Goal: Information Seeking & Learning: Check status

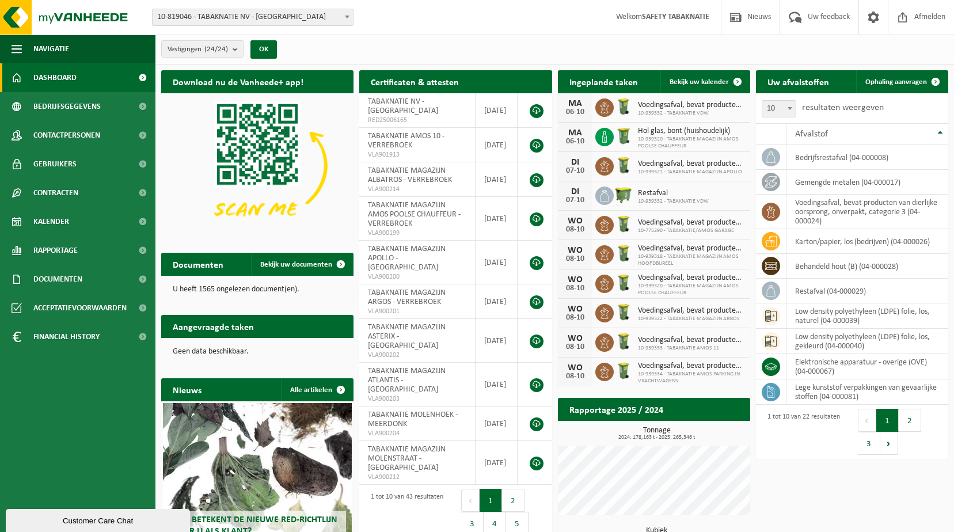
click at [343, 14] on span at bounding box center [347, 16] width 12 height 15
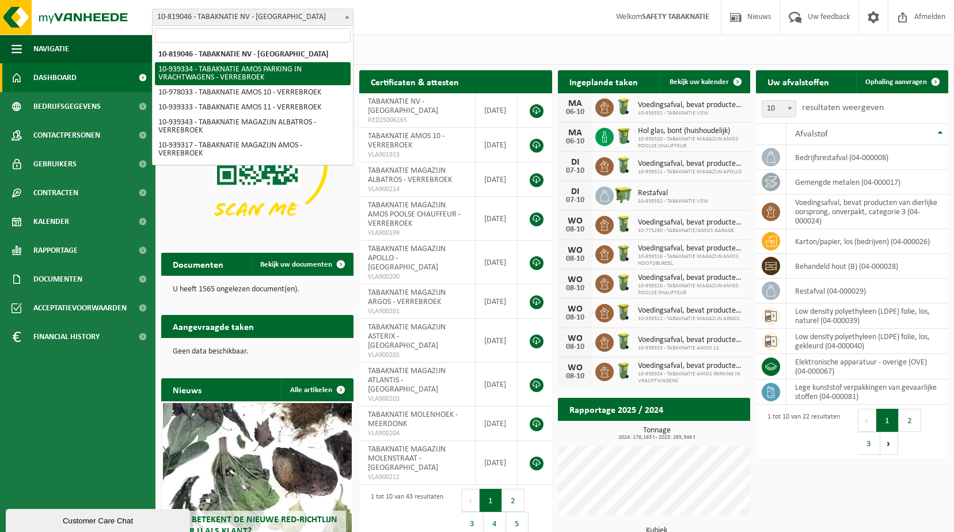
select select "138356"
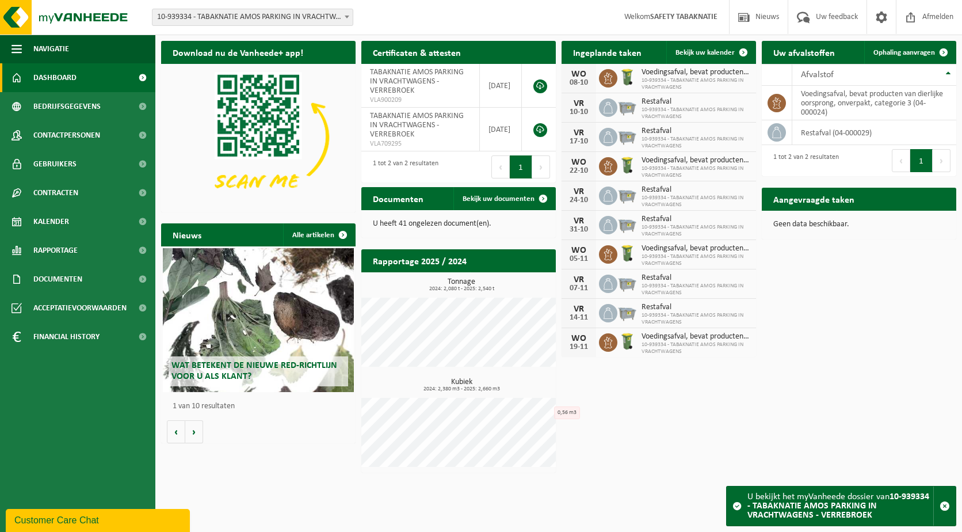
click at [900, 306] on div "Download nu de Vanheede+ app! Verberg Certificaten & attesten Bekijk uw certifi…" at bounding box center [558, 256] width 801 height 443
click at [343, 11] on span at bounding box center [347, 16] width 12 height 15
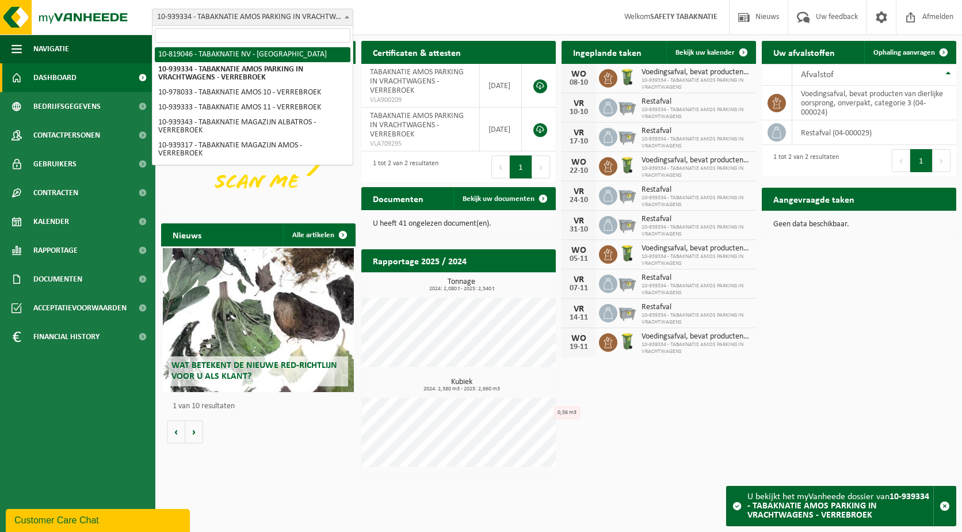
select select "138232"
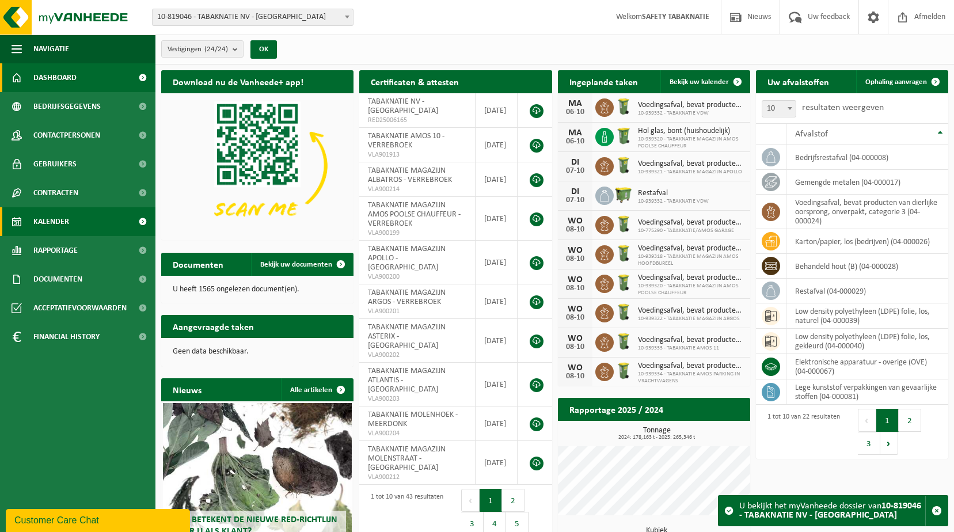
click at [77, 225] on link "Kalender" at bounding box center [77, 221] width 155 height 29
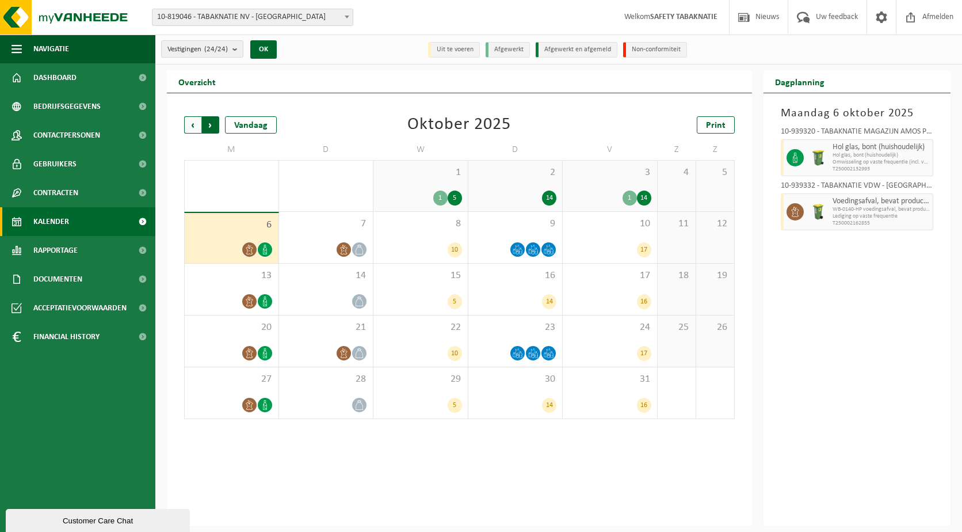
click at [191, 128] on span "Vorige" at bounding box center [192, 124] width 17 height 17
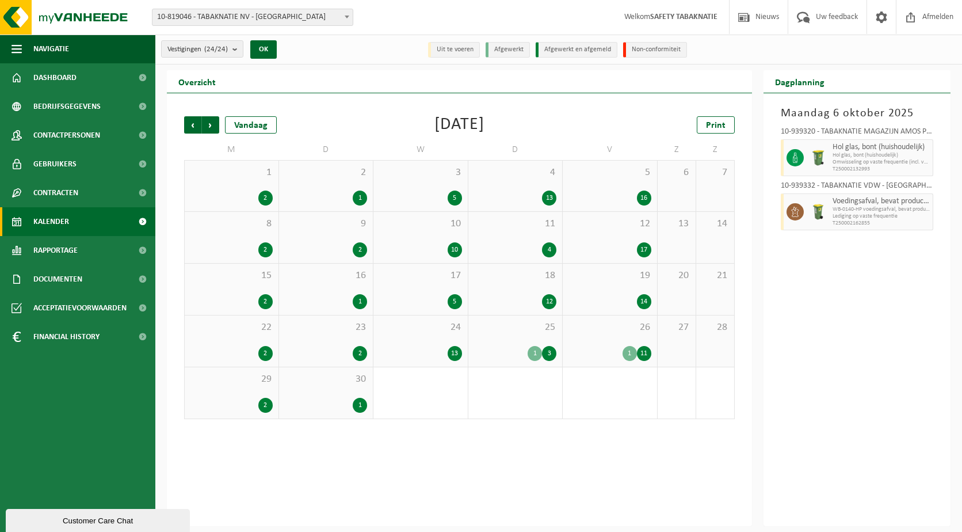
click at [619, 247] on div "17" at bounding box center [610, 249] width 83 height 15
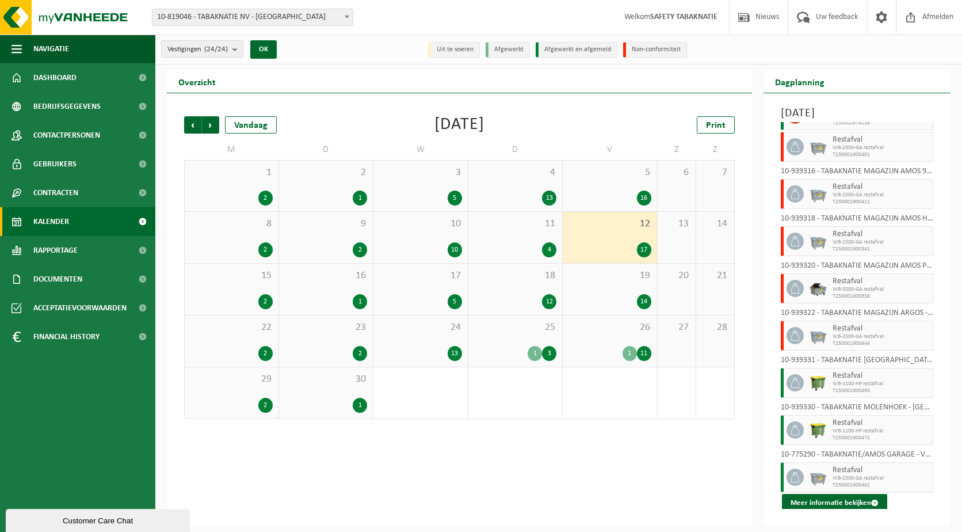
scroll to position [420, 0]
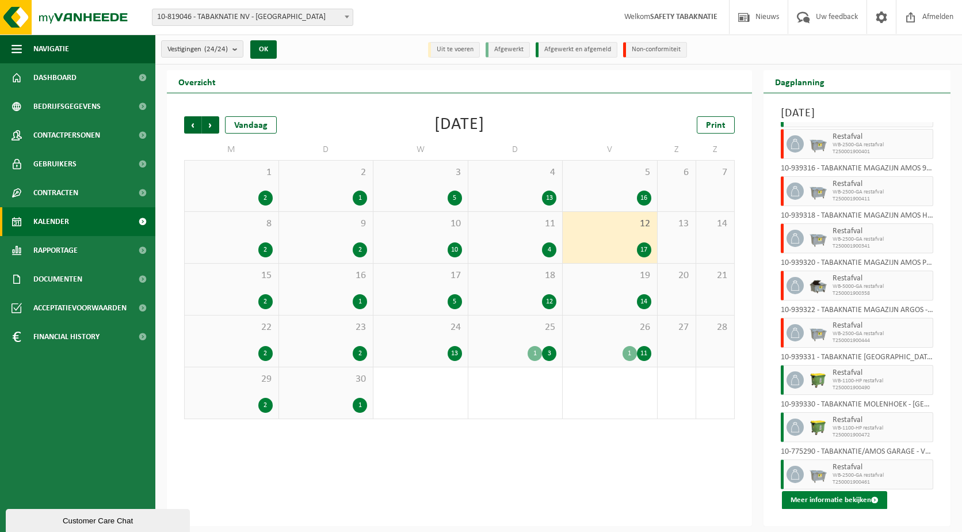
click at [817, 500] on button "Meer informatie bekijken" at bounding box center [834, 500] width 105 height 18
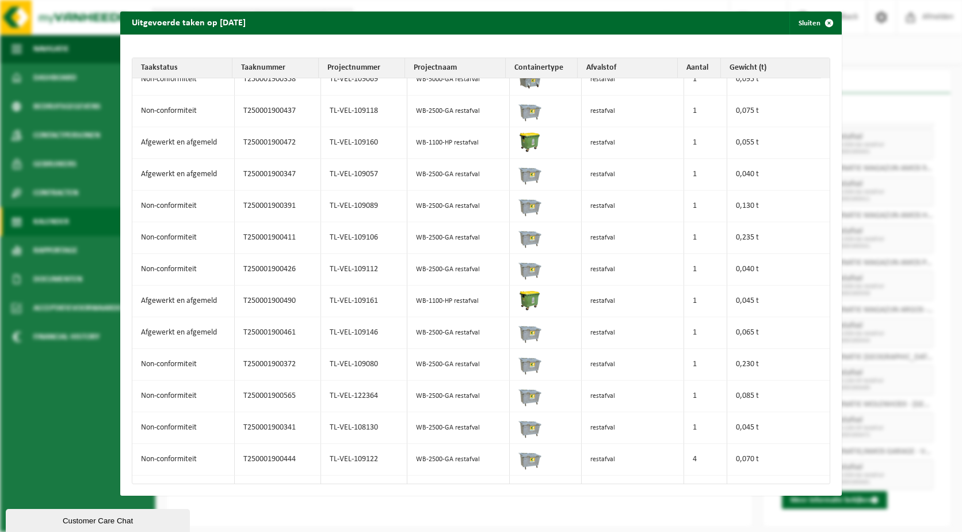
scroll to position [0, 0]
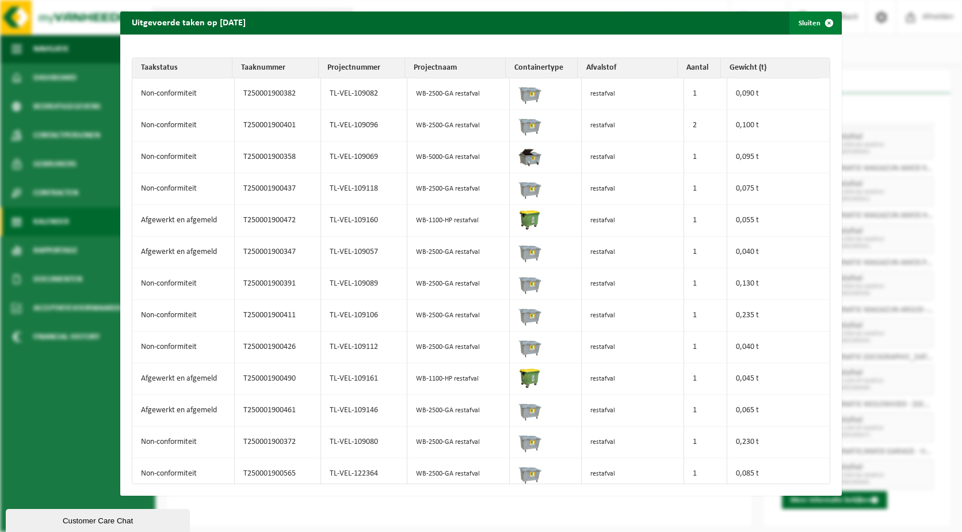
click at [824, 21] on span "button" at bounding box center [829, 23] width 23 height 23
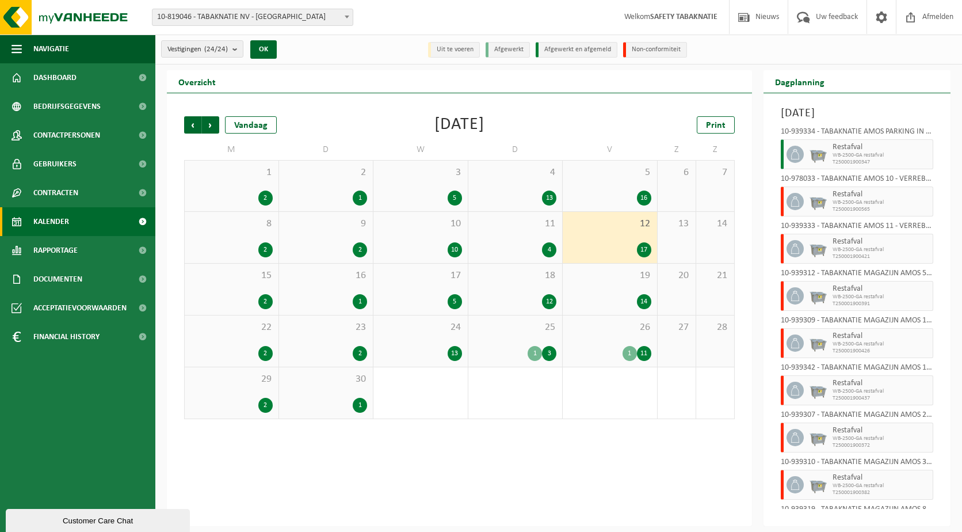
click at [238, 185] on div "1 2" at bounding box center [232, 186] width 94 height 51
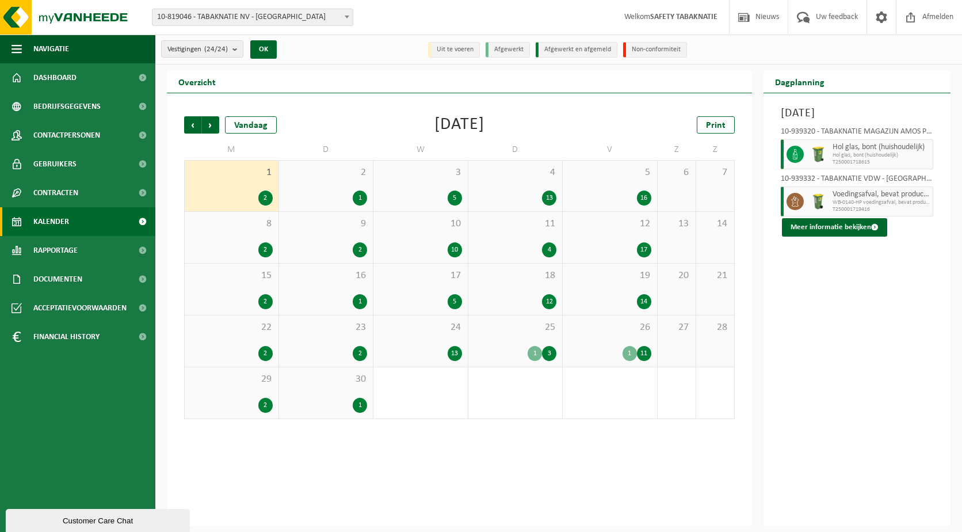
click at [344, 199] on div "1" at bounding box center [326, 198] width 83 height 15
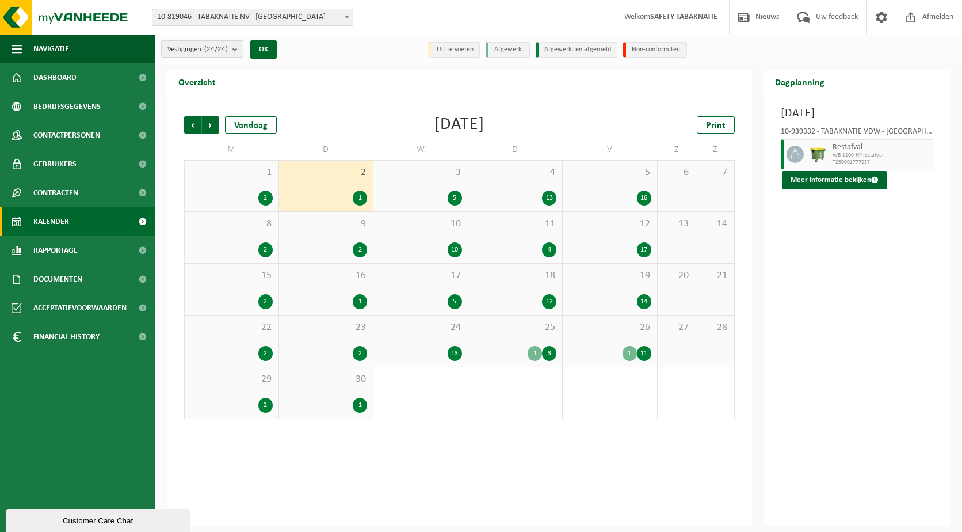
click at [338, 20] on span "10-819046 - TABAKNATIE NV - [GEOGRAPHIC_DATA]" at bounding box center [253, 17] width 200 height 16
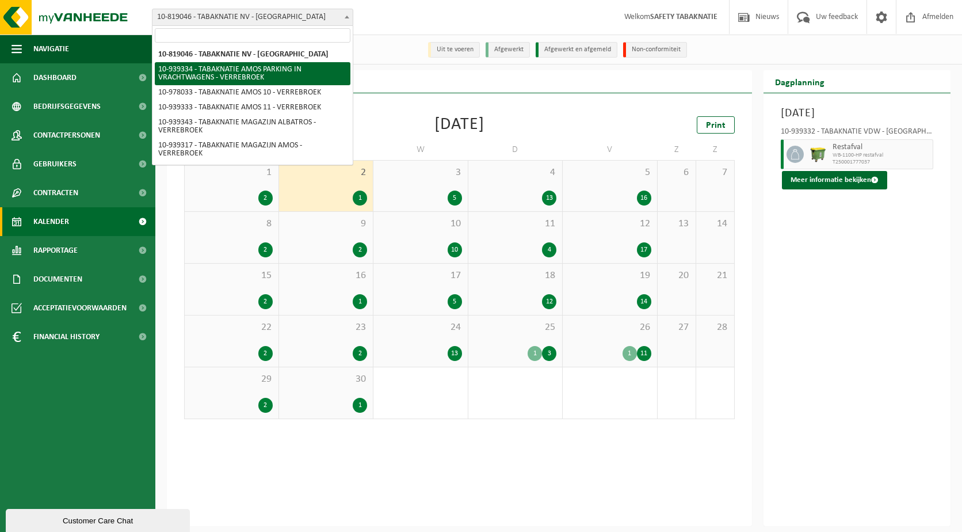
select select "138356"
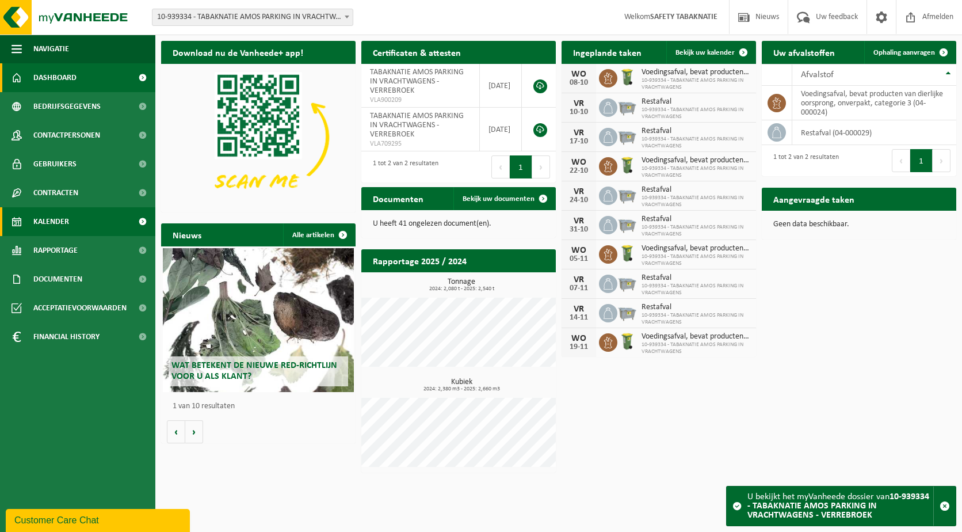
click at [55, 225] on span "Kalender" at bounding box center [51, 221] width 36 height 29
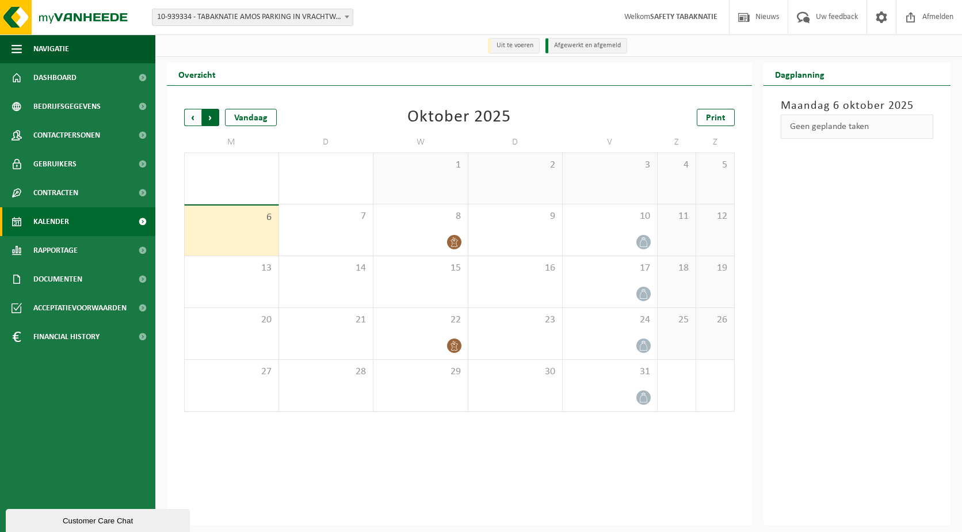
click at [193, 116] on span "Vorige" at bounding box center [192, 117] width 17 height 17
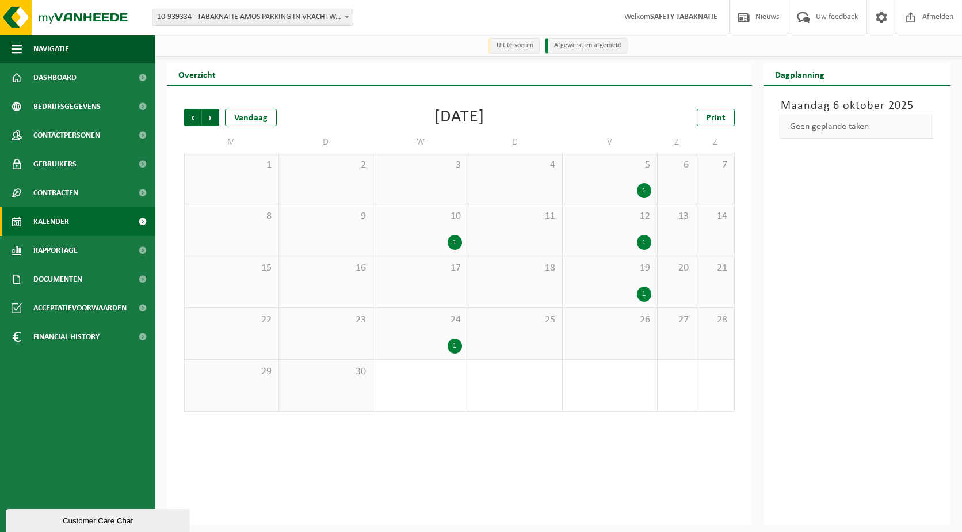
click at [611, 178] on div "5 1" at bounding box center [610, 178] width 94 height 51
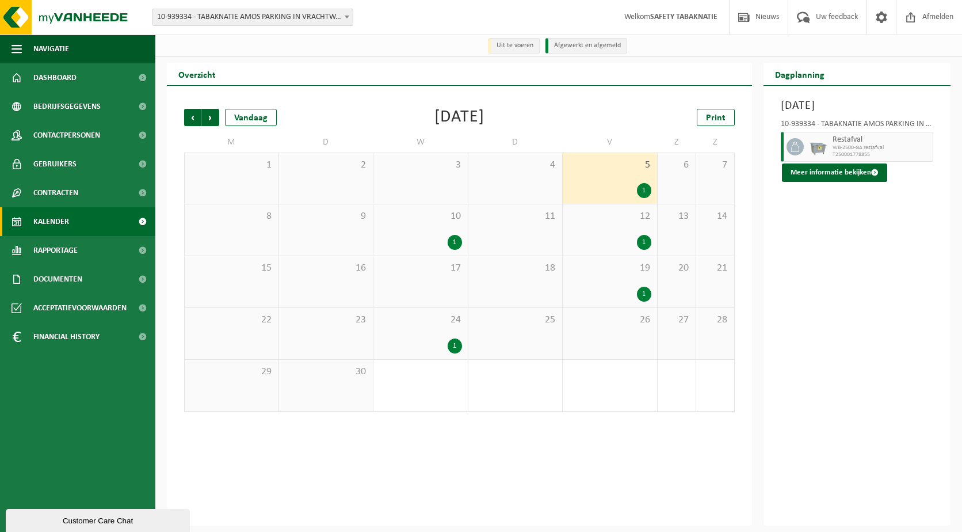
click at [610, 217] on span "12" at bounding box center [610, 216] width 83 height 13
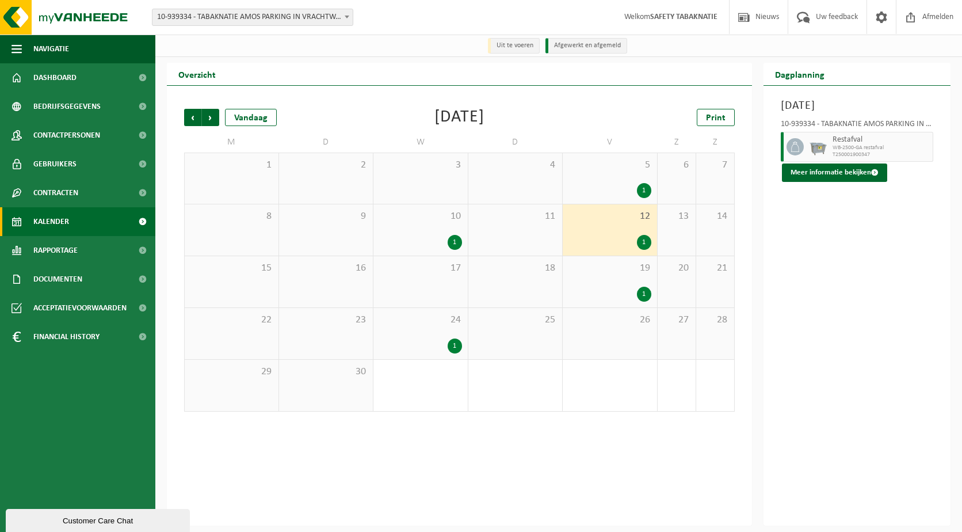
click at [607, 286] on div "19 1" at bounding box center [610, 281] width 94 height 51
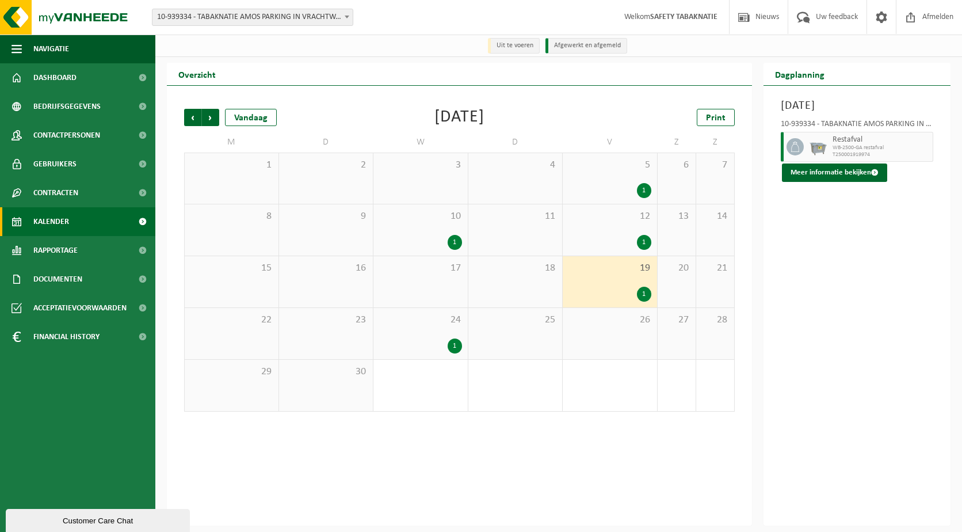
click at [452, 235] on div "1" at bounding box center [455, 242] width 14 height 15
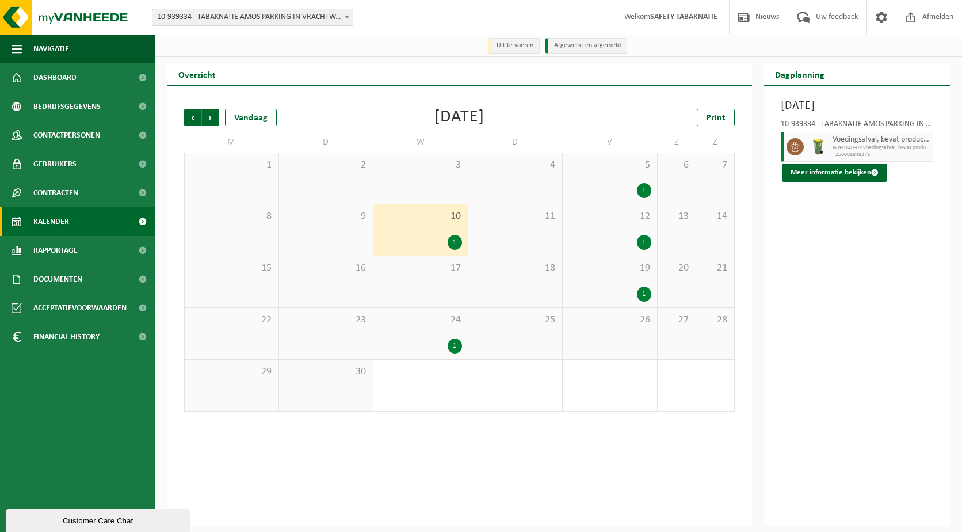
click at [439, 341] on div "1" at bounding box center [420, 345] width 83 height 15
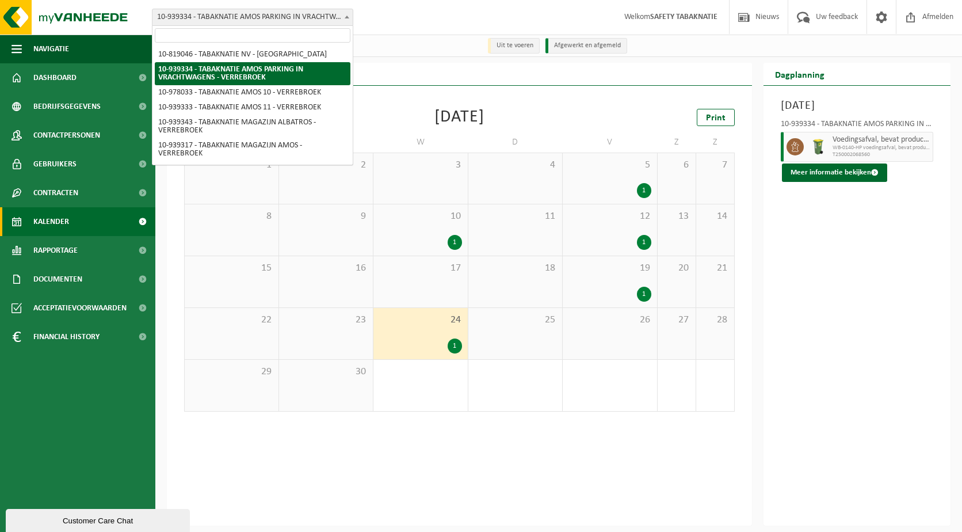
click at [285, 14] on span "10-939334 - TABAKNATIE AMOS PARKING IN VRACHTWAGENS - VERREBROEK" at bounding box center [253, 17] width 200 height 16
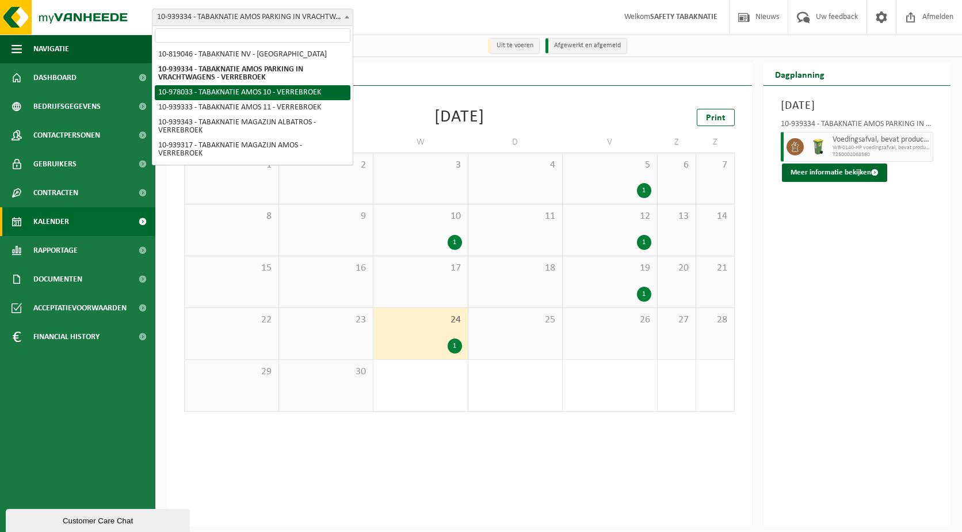
select select "159844"
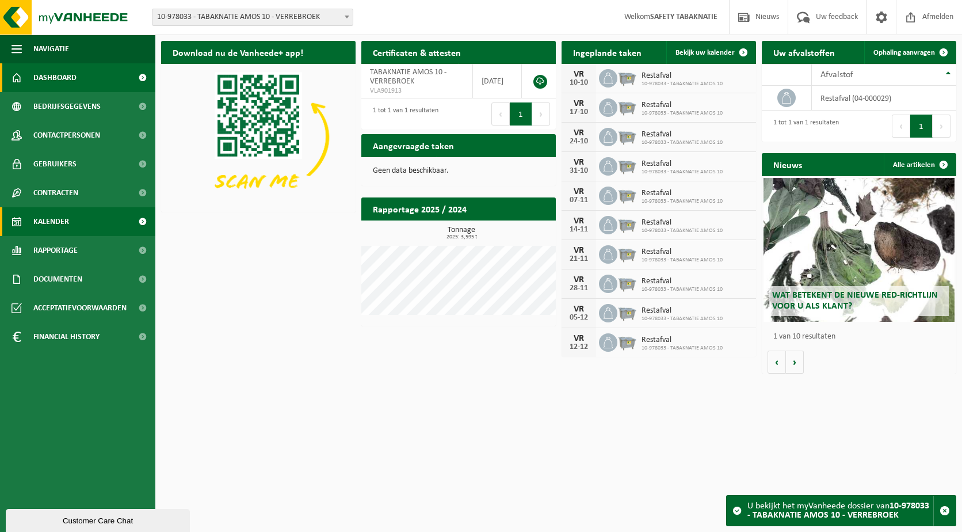
click at [78, 223] on link "Kalender" at bounding box center [77, 221] width 155 height 29
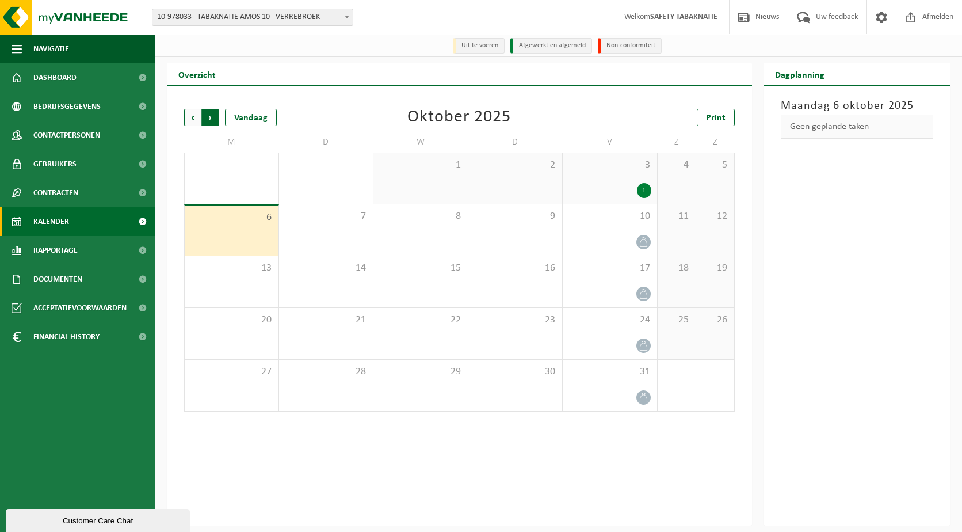
click at [199, 119] on span "Vorige" at bounding box center [192, 117] width 17 height 17
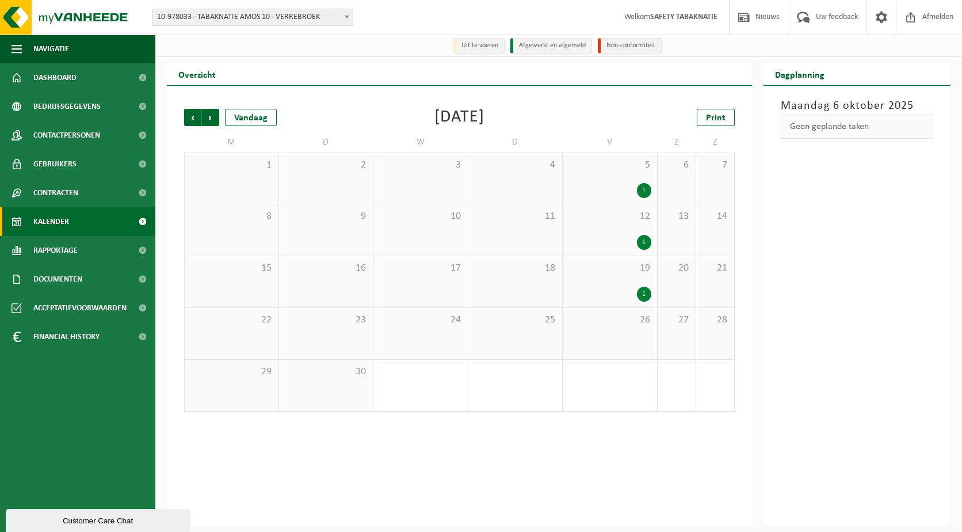
click at [336, 18] on span "10-978033 - TABAKNATIE AMOS 10 - VERREBROEK" at bounding box center [253, 17] width 200 height 16
select select "138355"
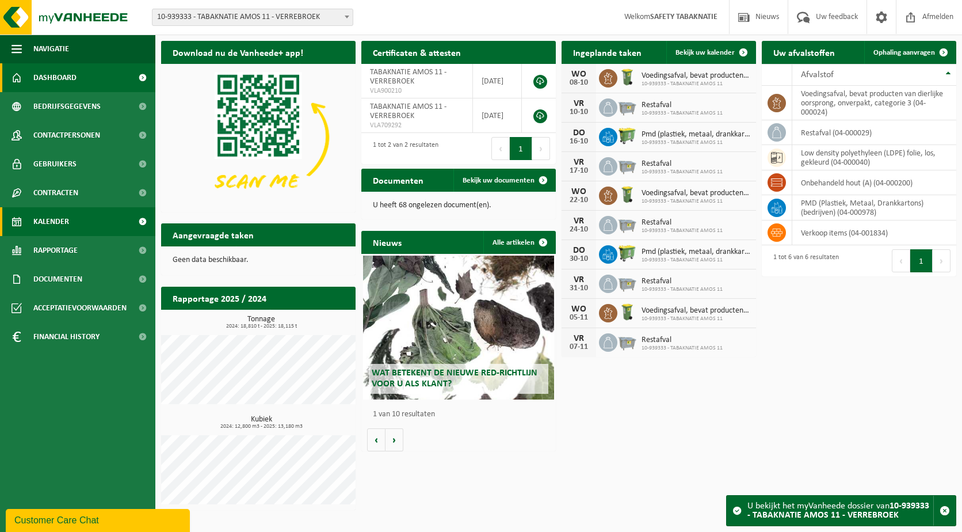
click at [64, 226] on span "Kalender" at bounding box center [51, 221] width 36 height 29
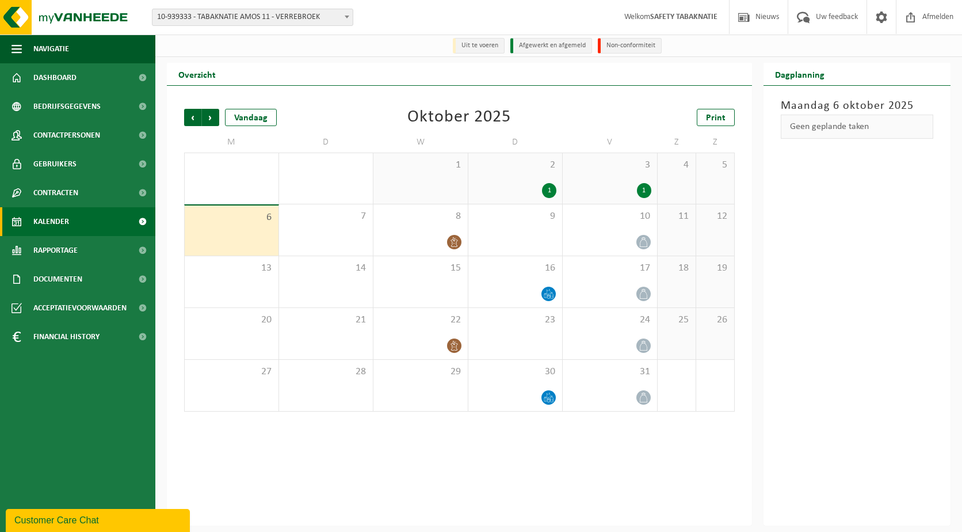
click at [91, 220] on link "Kalender" at bounding box center [77, 221] width 155 height 29
click at [198, 118] on span "Vorige" at bounding box center [192, 117] width 17 height 17
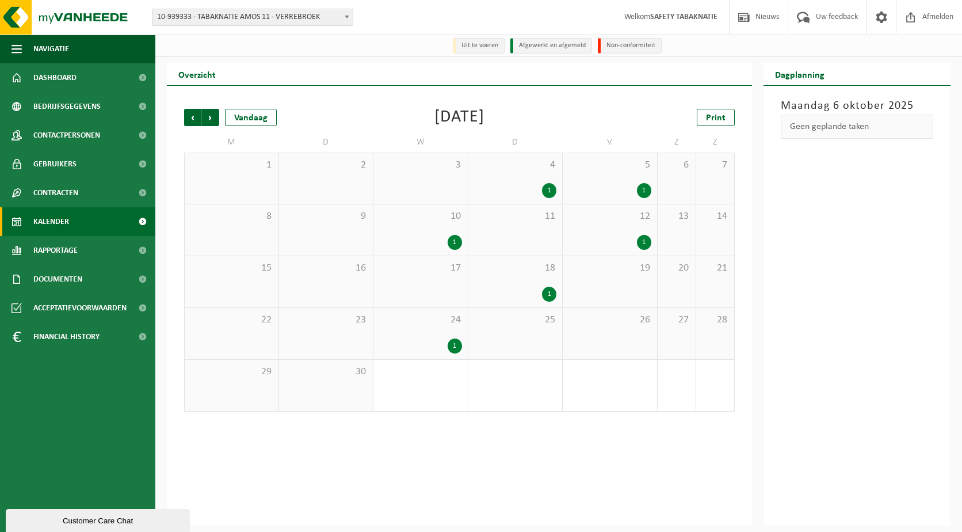
click at [532, 170] on span "4" at bounding box center [515, 165] width 83 height 13
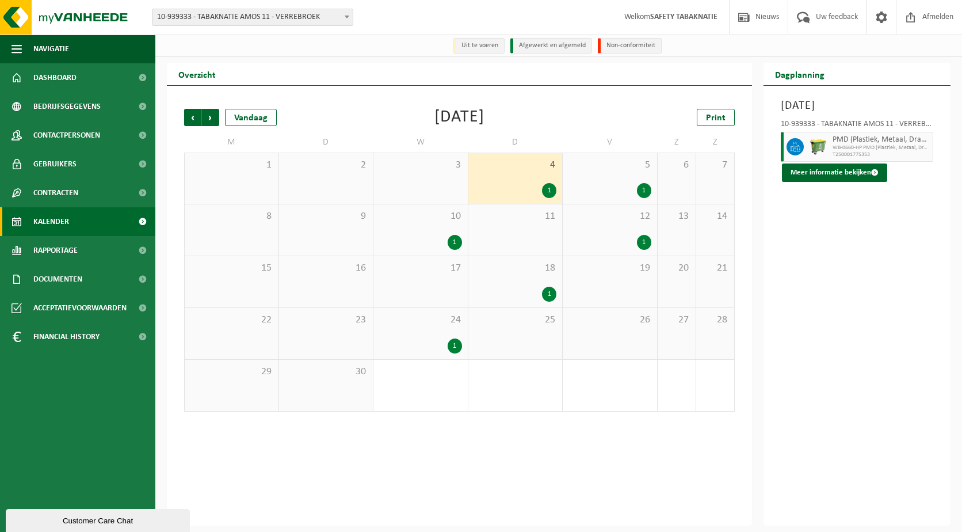
drag, startPoint x: 619, startPoint y: 176, endPoint x: 622, endPoint y: 182, distance: 7.0
click at [620, 176] on div "5 1" at bounding box center [610, 178] width 94 height 51
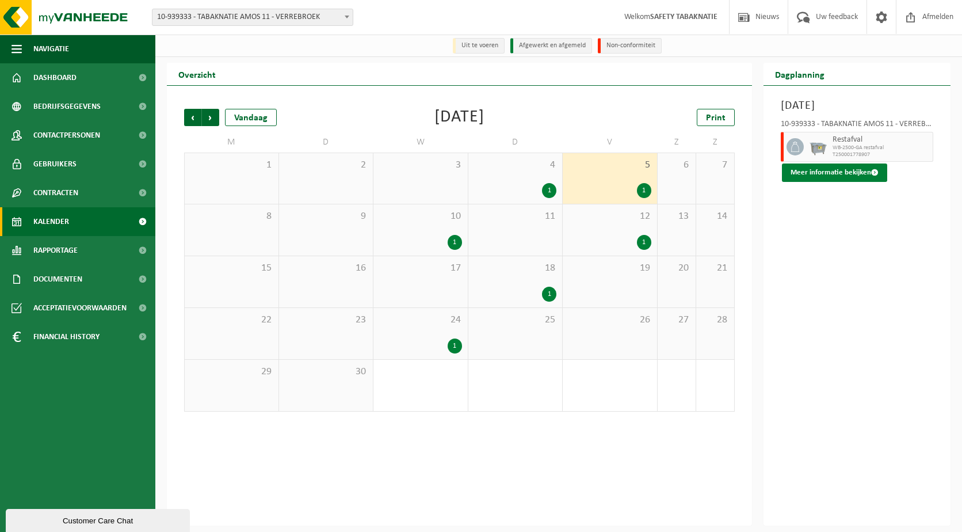
click at [825, 171] on button "Meer informatie bekijken" at bounding box center [834, 172] width 105 height 18
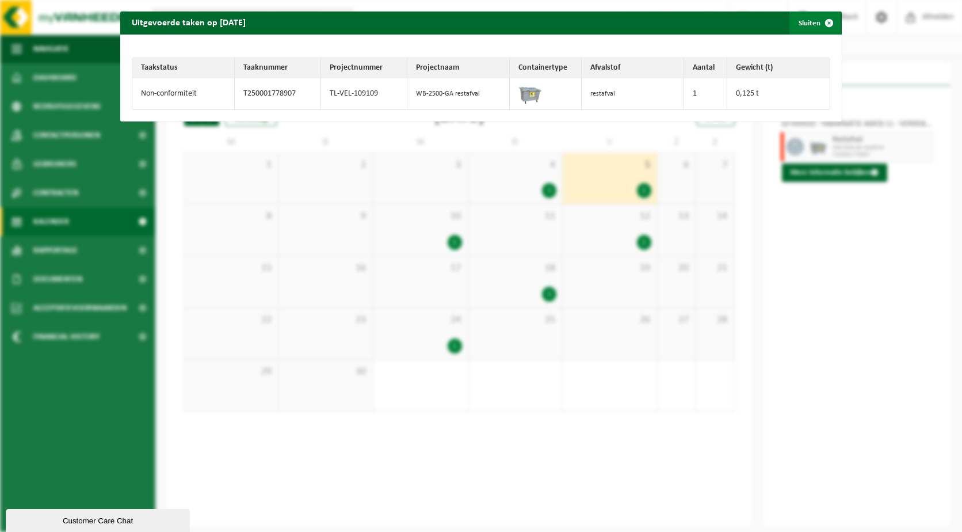
click at [828, 22] on span "button" at bounding box center [829, 23] width 23 height 23
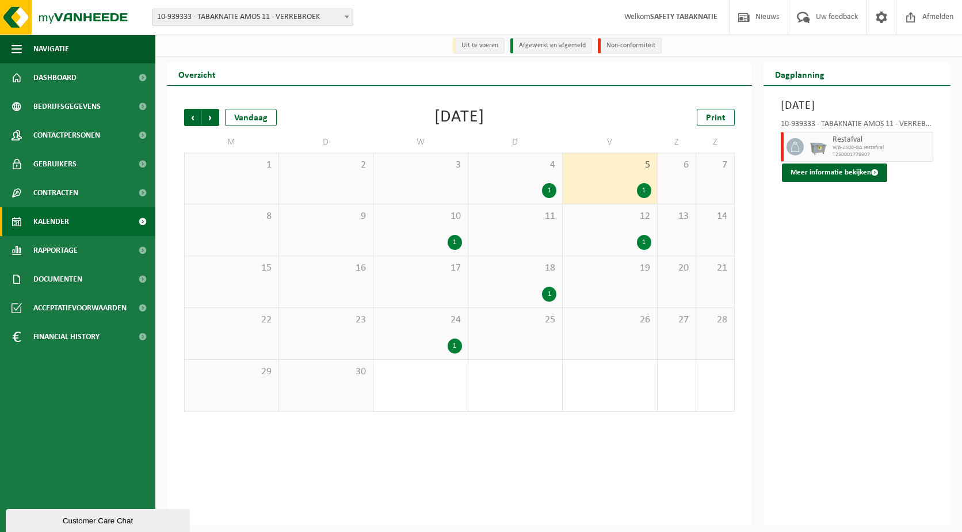
click at [262, 16] on span "10-939333 - TABAKNATIE AMOS 11 - VERREBROEK" at bounding box center [253, 17] width 200 height 16
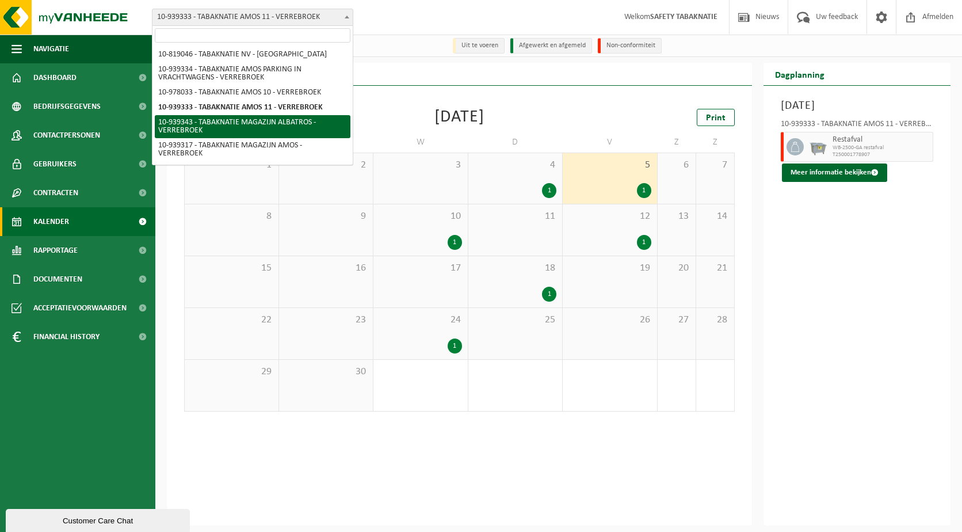
select select "138361"
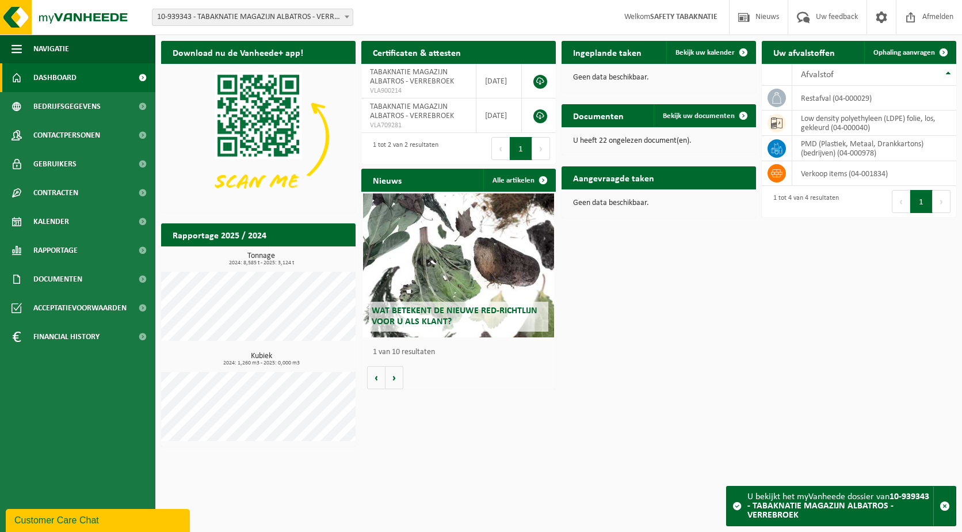
click at [342, 18] on span at bounding box center [347, 16] width 12 height 15
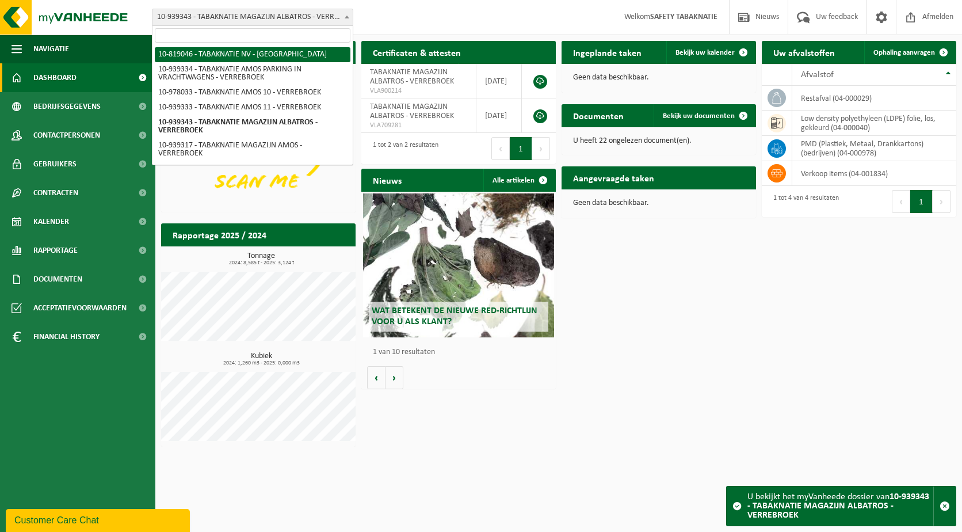
select select "138232"
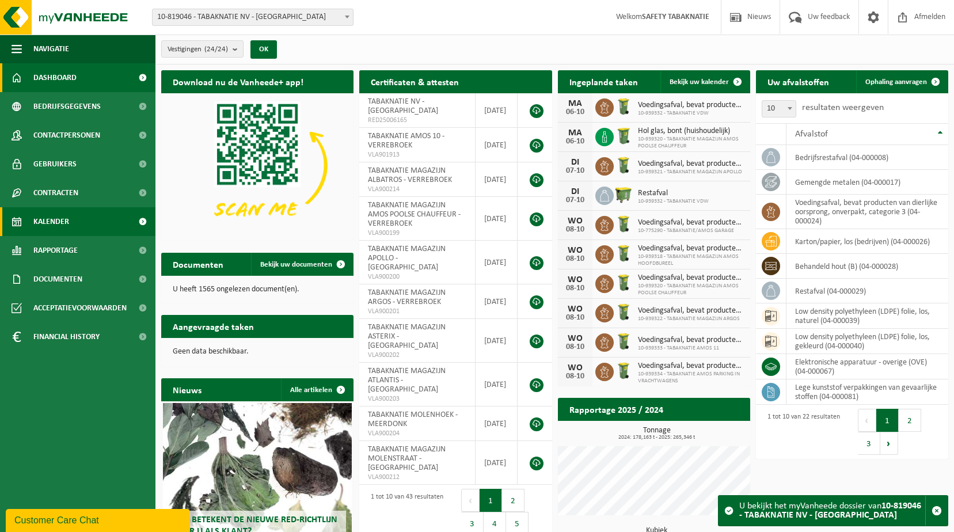
click at [93, 224] on link "Kalender" at bounding box center [77, 221] width 155 height 29
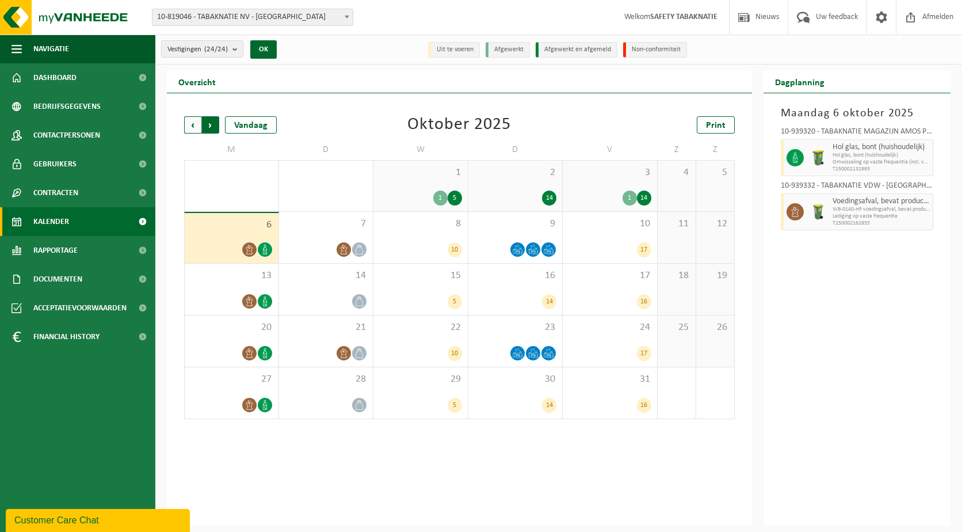
click at [191, 124] on span "Vorige" at bounding box center [192, 124] width 17 height 17
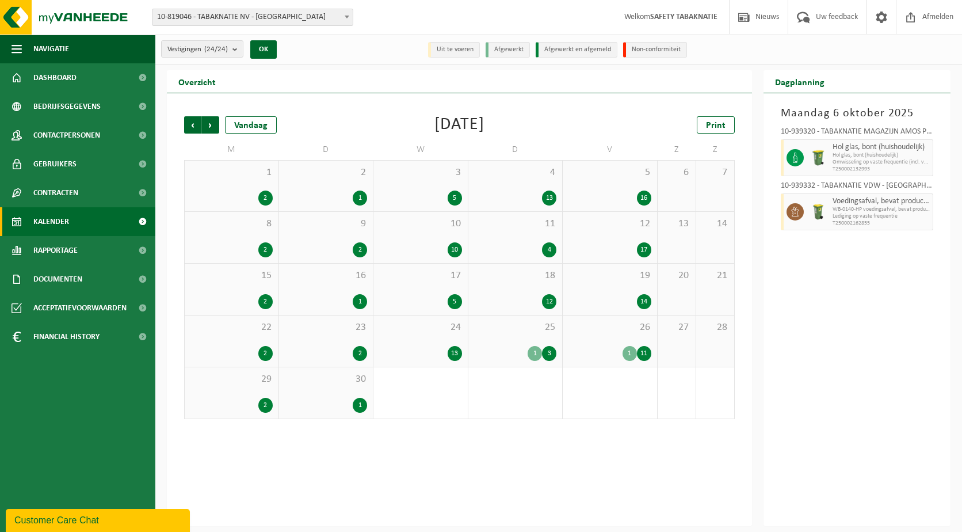
click at [239, 195] on div "2" at bounding box center [232, 198] width 82 height 15
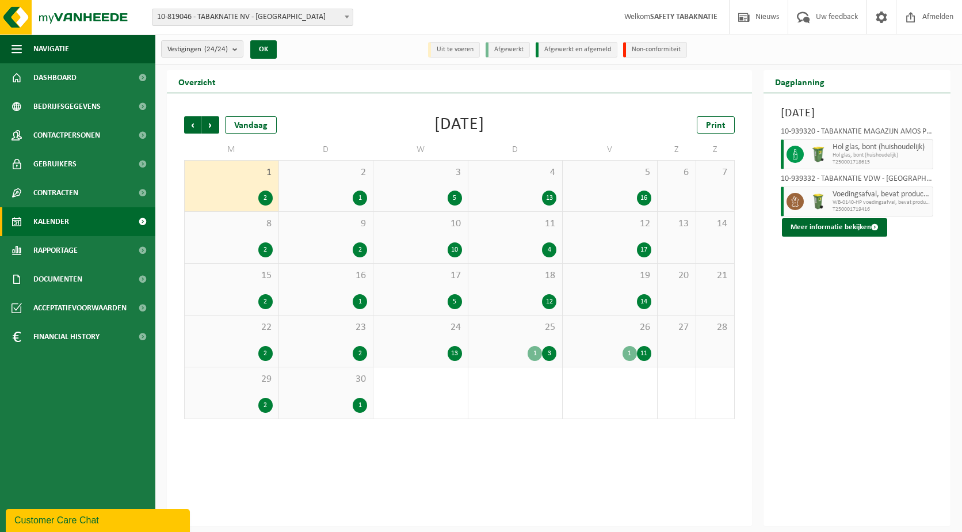
click at [293, 193] on div "1" at bounding box center [326, 198] width 83 height 15
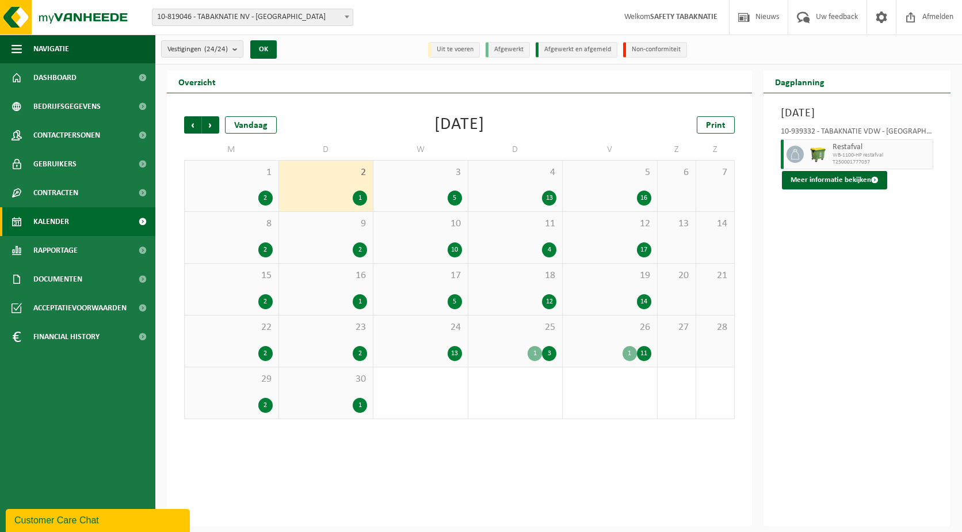
click at [437, 186] on div "3 5" at bounding box center [421, 186] width 94 height 51
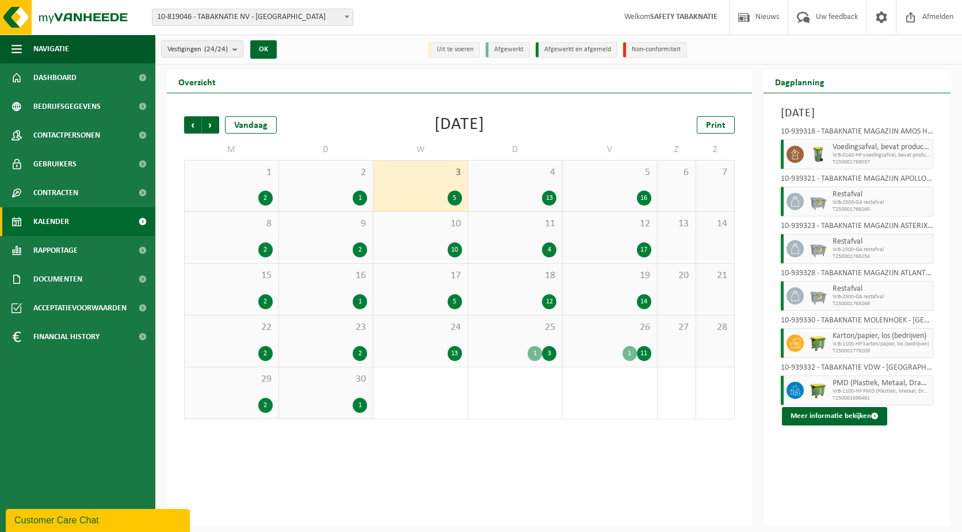
click at [520, 200] on div "13" at bounding box center [515, 198] width 83 height 15
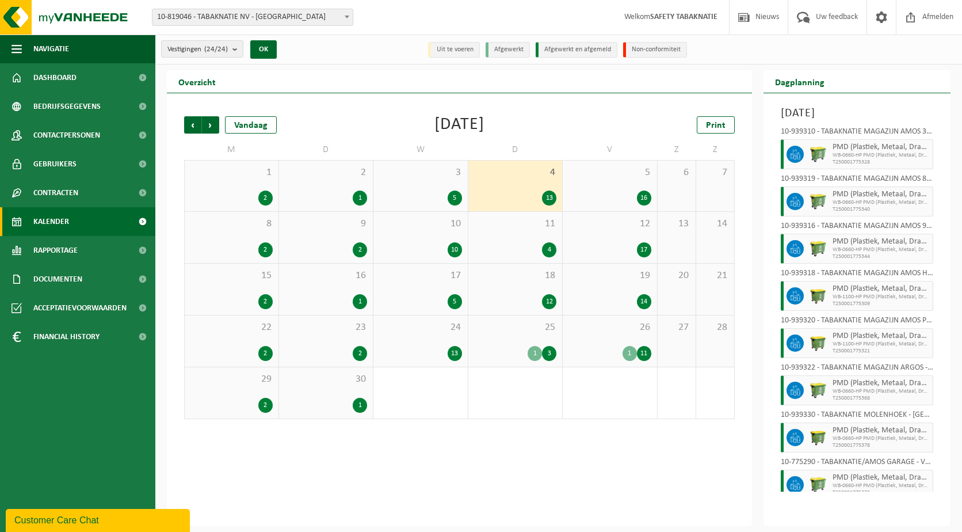
scroll to position [264, 0]
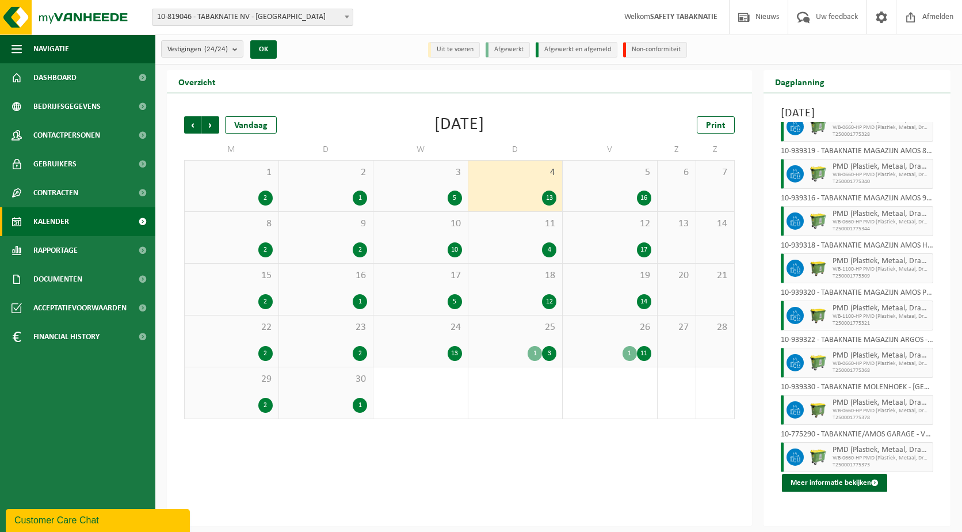
click at [631, 187] on div "5 16" at bounding box center [610, 186] width 94 height 51
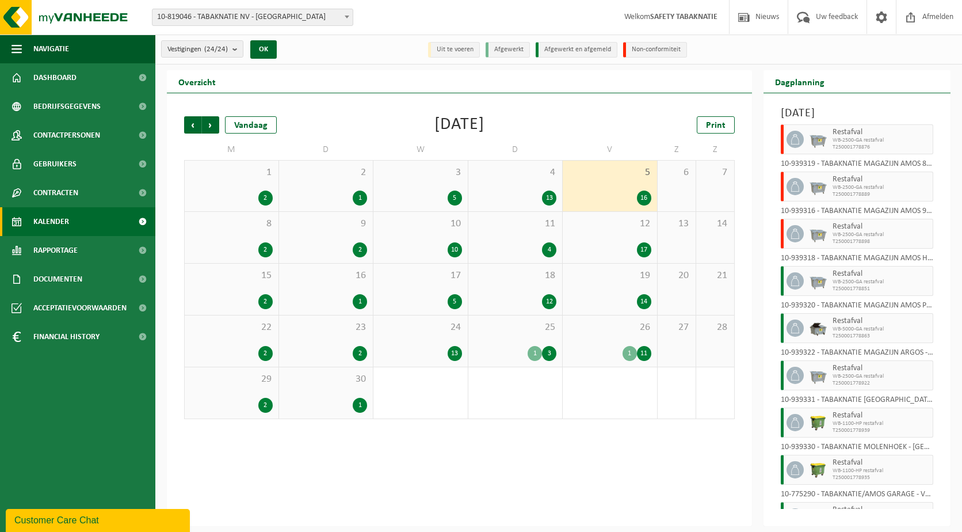
scroll to position [0, 0]
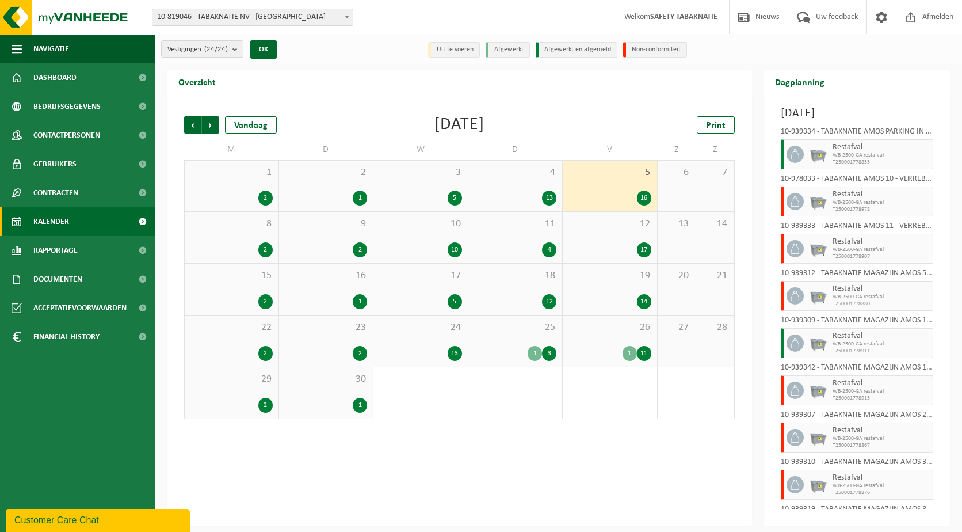
click at [524, 475] on div "Vorige Volgende Vandaag [DATE] Print M D W D V Z Z 1 2 2 1 3 5 4 13 5 16 6 7 8 …" at bounding box center [459, 309] width 585 height 433
click at [578, 425] on div "Vorige Volgende Vandaag [DATE] Print M D W D V Z Z 1 2 2 1 3 5 4 13 5 16 6 7 8 …" at bounding box center [459, 268] width 562 height 326
click at [633, 425] on div "Vorige Volgende Vandaag [DATE] Print M D W D V Z Z 1 2 2 1 3 5 4 13 5 16 6 7 8 …" at bounding box center [459, 268] width 562 height 326
click at [507, 445] on div "Vorige Volgende Vandaag [DATE] Print M D W D V Z Z 1 2 2 1 3 5 4 13 5 16 6 7 8 …" at bounding box center [459, 309] width 585 height 433
click at [451, 500] on div "Vorige Volgende Vandaag [DATE] Print M D W D V Z Z 1 2 2 1 3 5 4 13 5 16 6 7 8 …" at bounding box center [459, 309] width 585 height 433
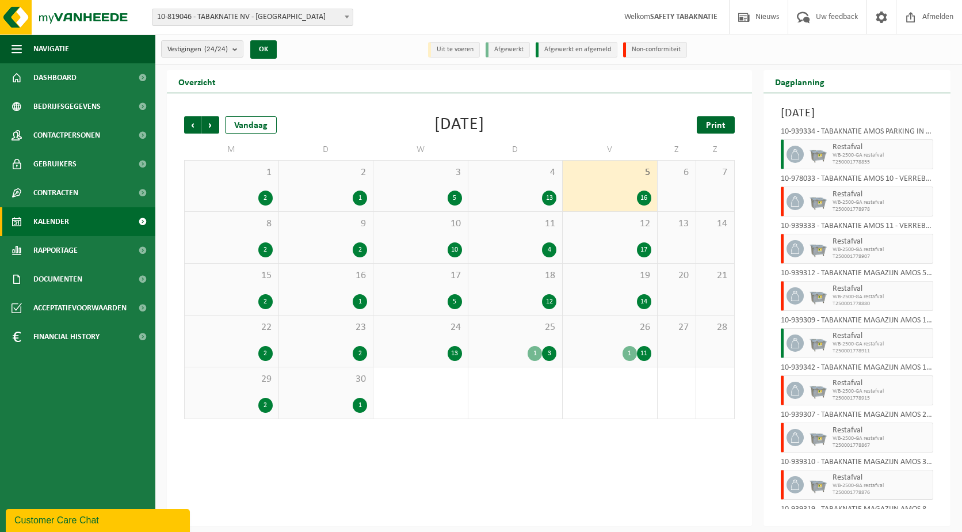
click at [716, 125] on span "Print" at bounding box center [716, 125] width 20 height 9
